Goal: Navigation & Orientation: Find specific page/section

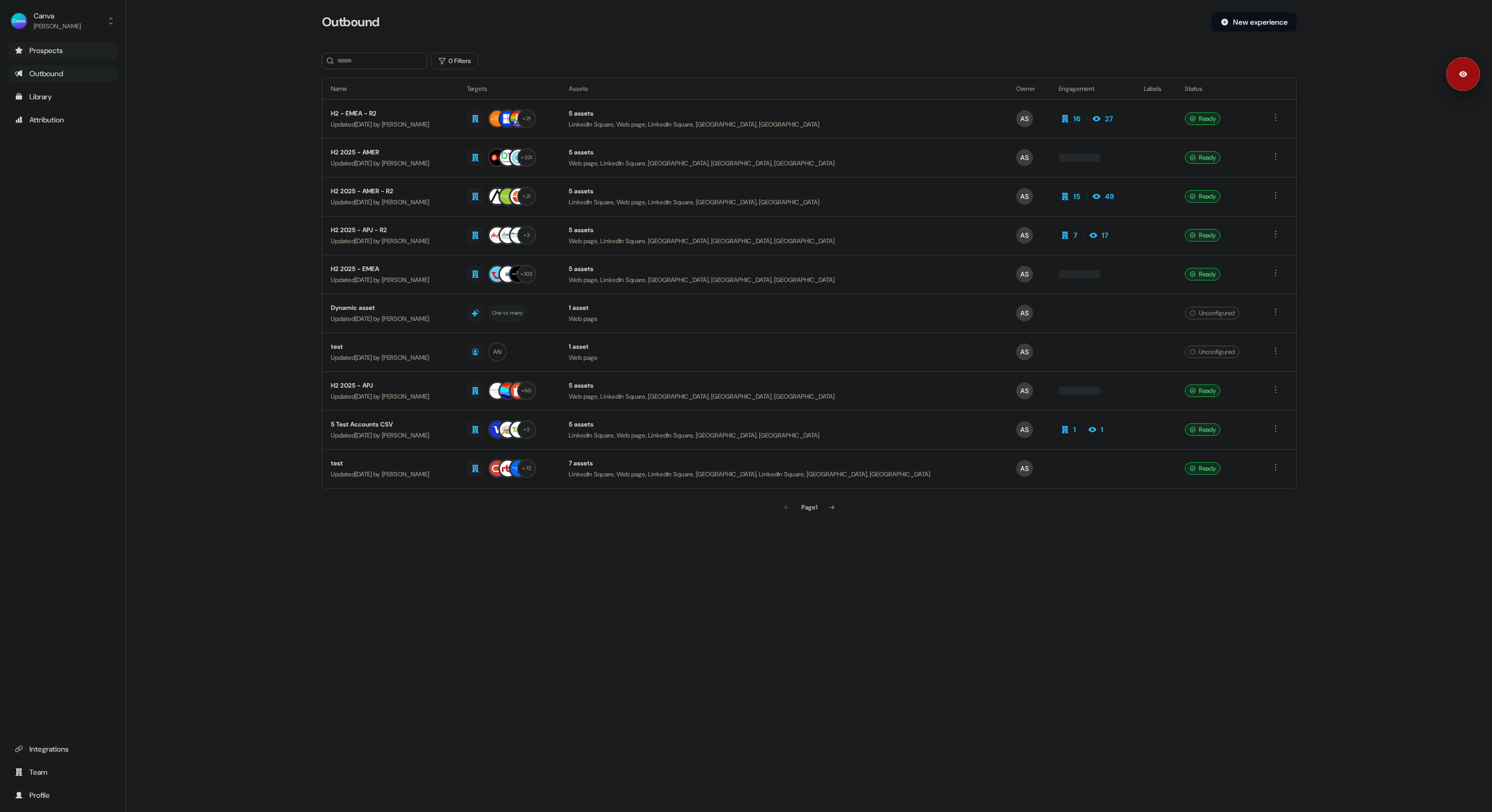
click at [58, 48] on div "Prospects" at bounding box center [63, 50] width 96 height 10
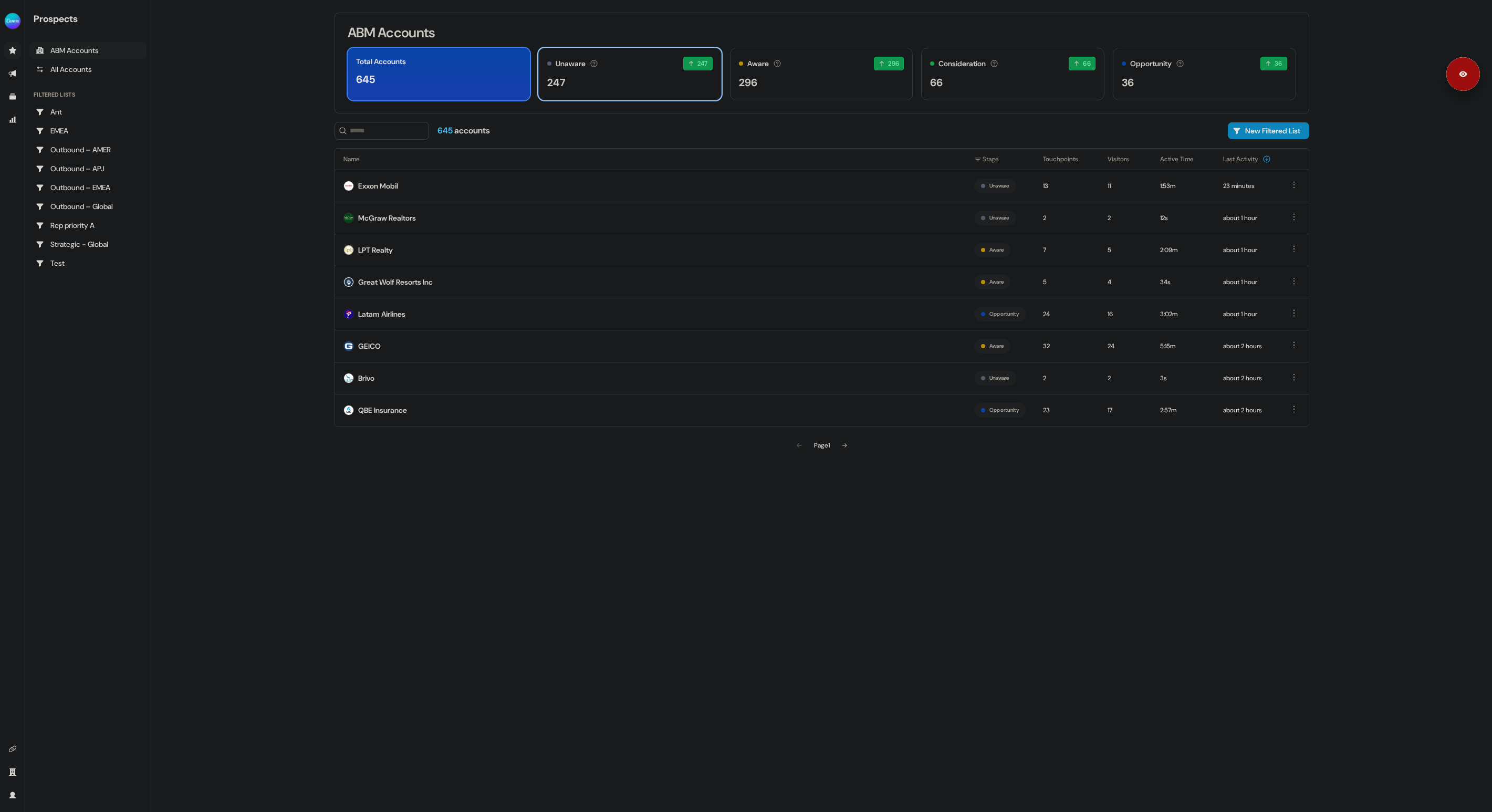
click at [587, 76] on div "247" at bounding box center [630, 82] width 165 height 16
click at [845, 87] on div "296" at bounding box center [821, 82] width 165 height 16
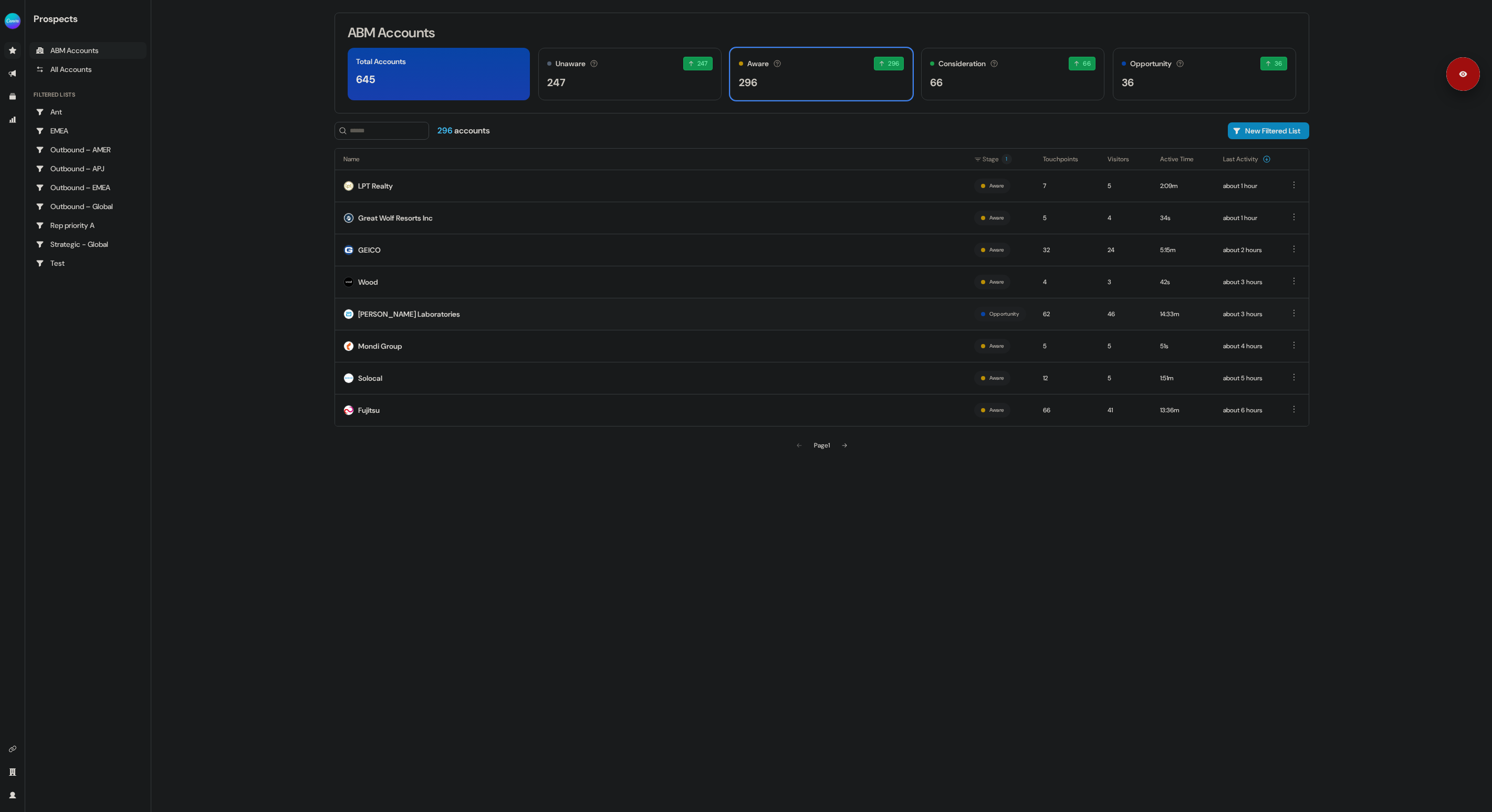
click at [411, 314] on div "[PERSON_NAME] Laboratories" at bounding box center [409, 314] width 102 height 10
